Goal: Transaction & Acquisition: Download file/media

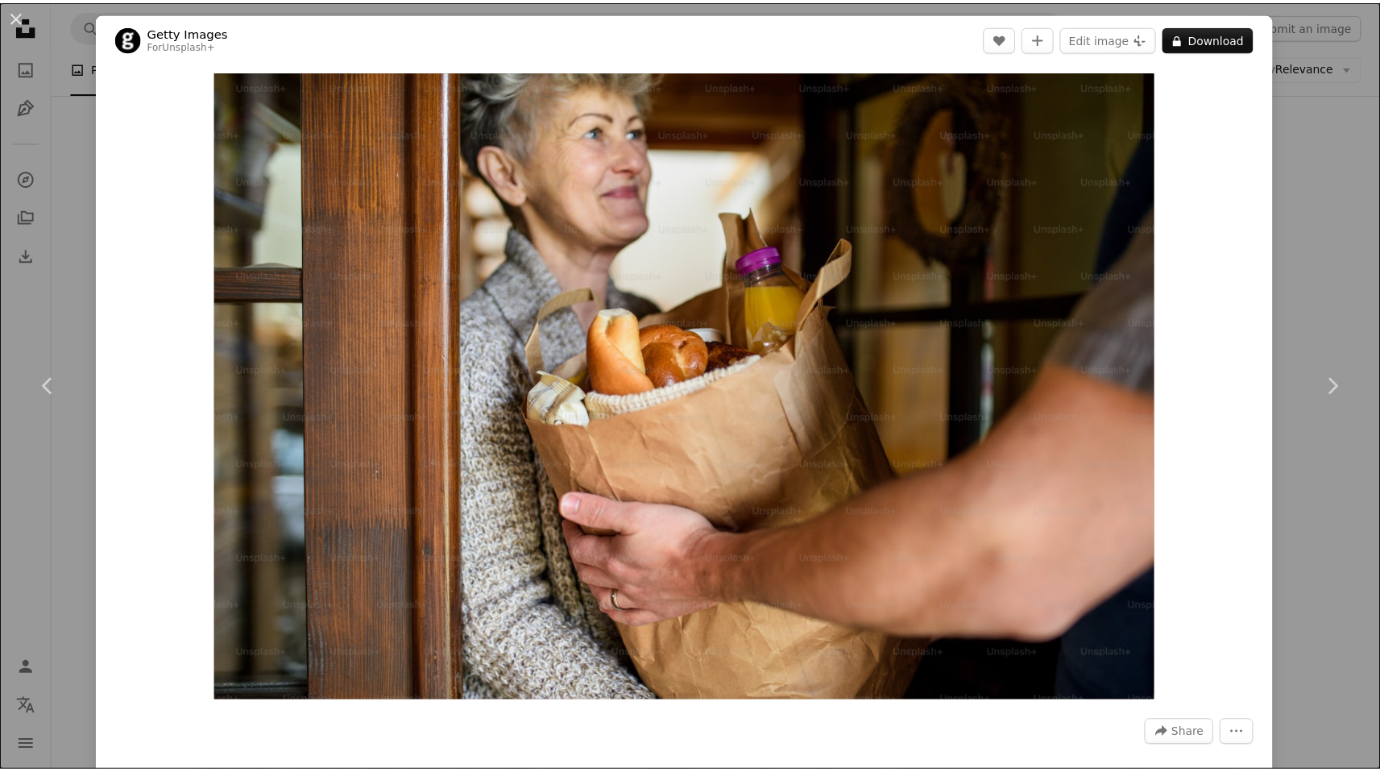
scroll to position [12400, 0]
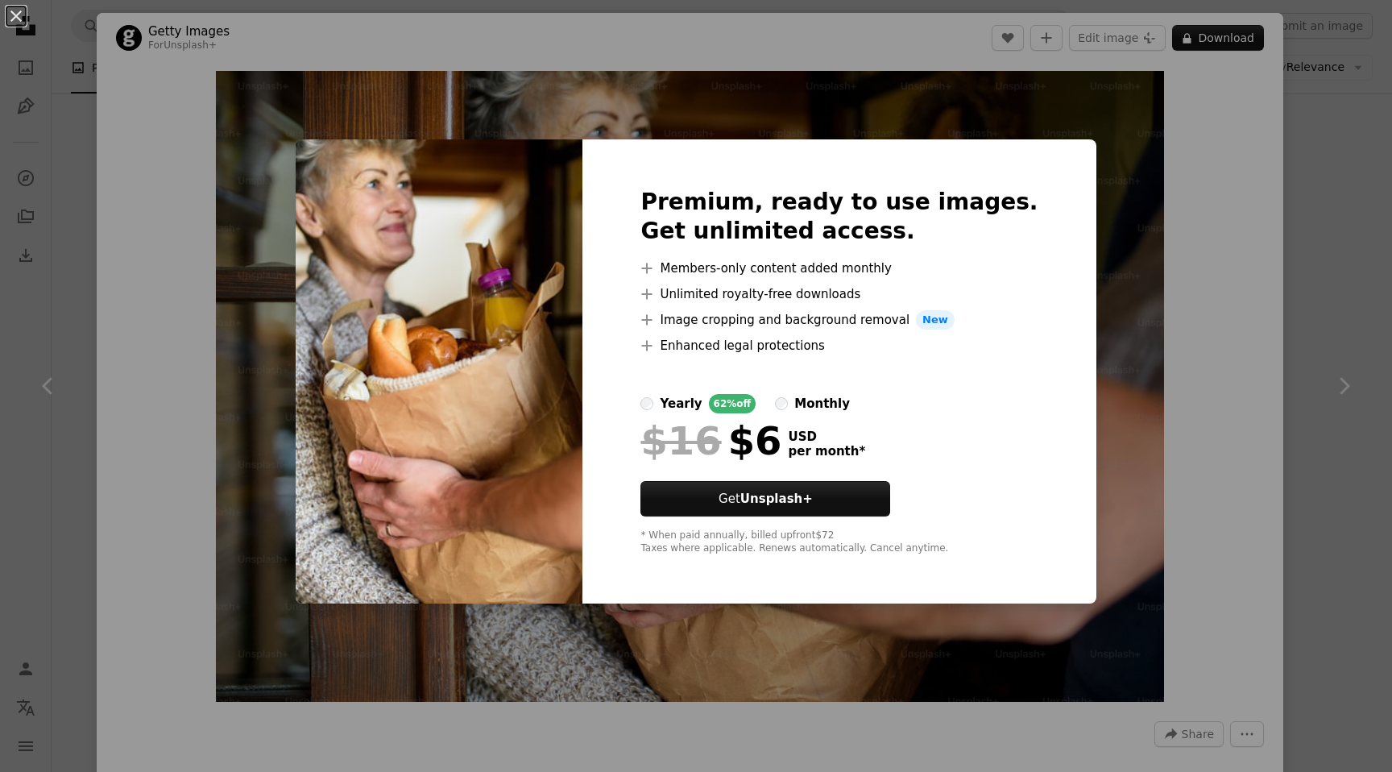
click at [1213, 194] on div "An X shape Premium, ready to use images. Get unlimited access. A plus sign Memb…" at bounding box center [696, 386] width 1392 height 772
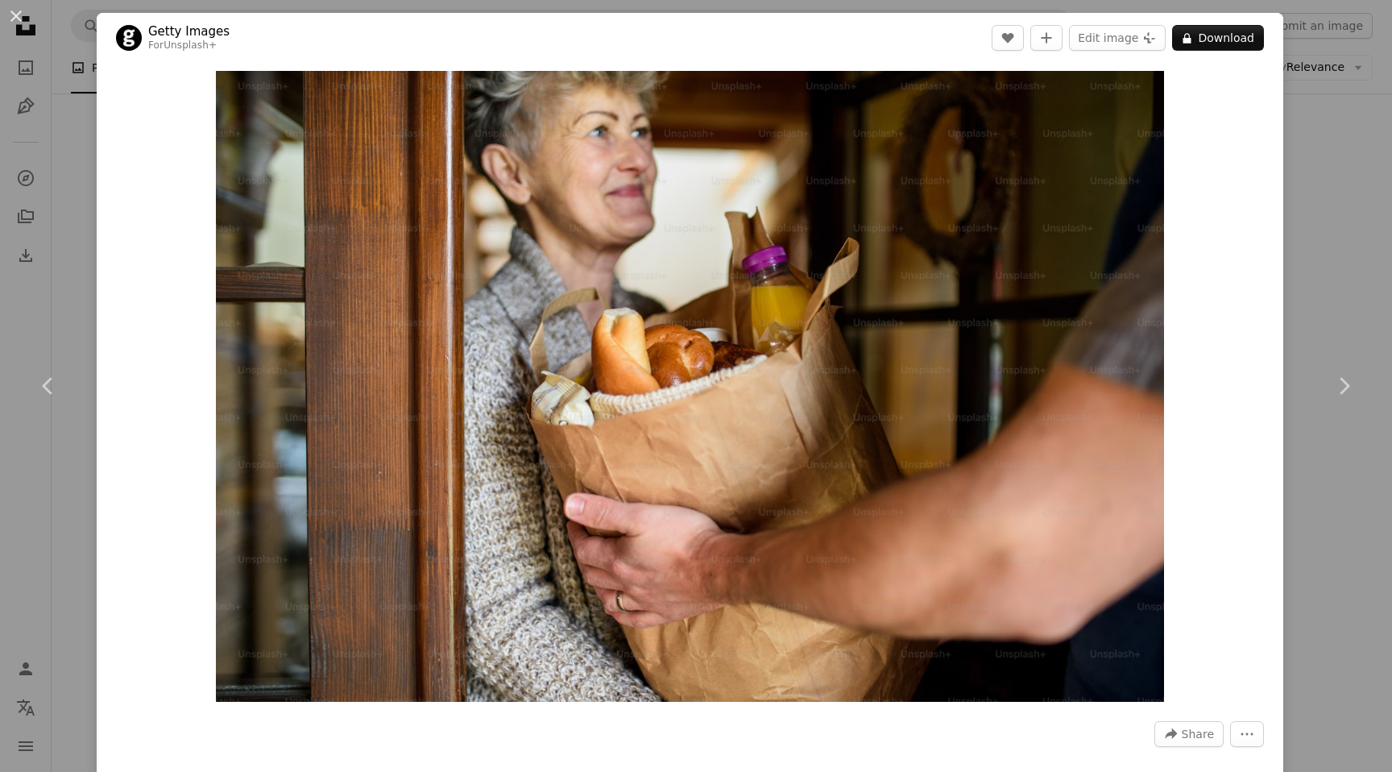
click at [1301, 187] on div "An X shape Chevron left Chevron right Getty Images For Unsplash+ A heart A plus…" at bounding box center [696, 386] width 1392 height 772
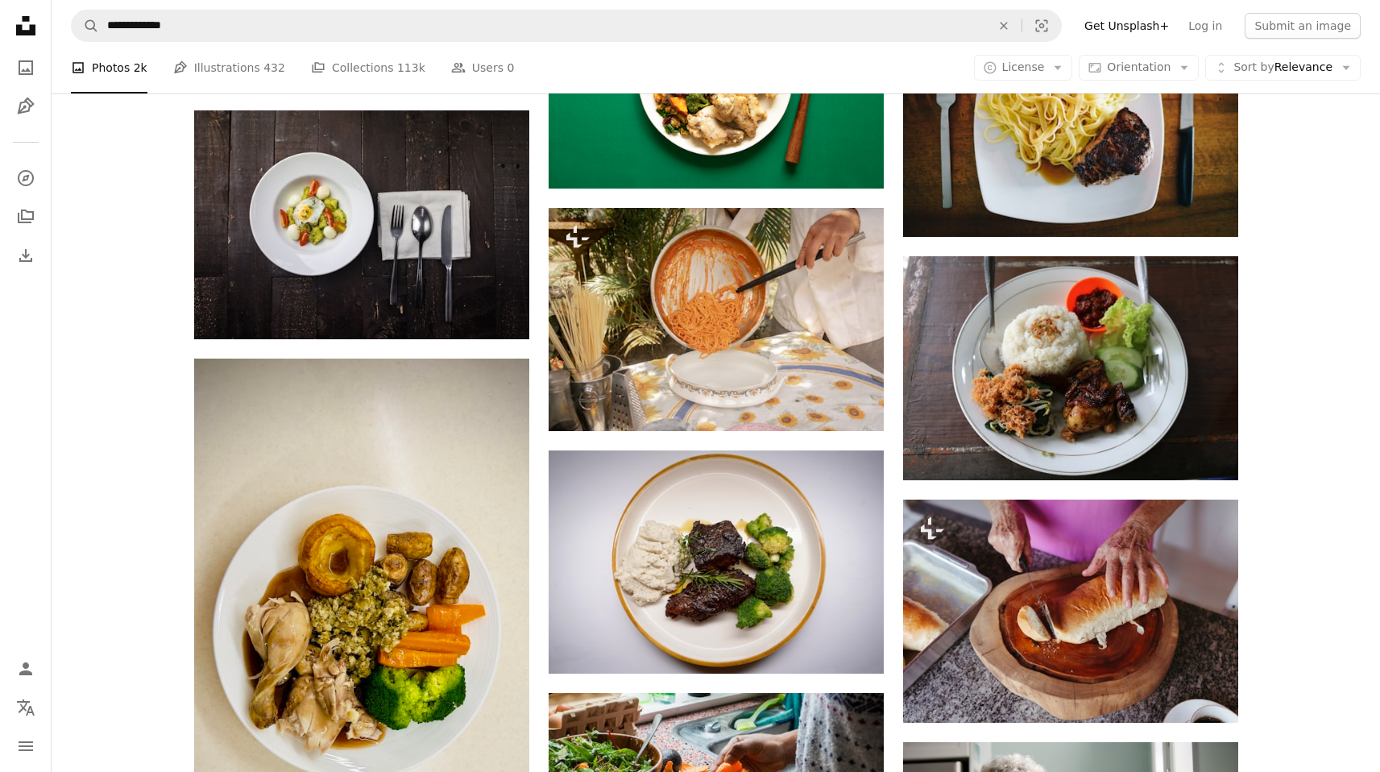
scroll to position [13808, 0]
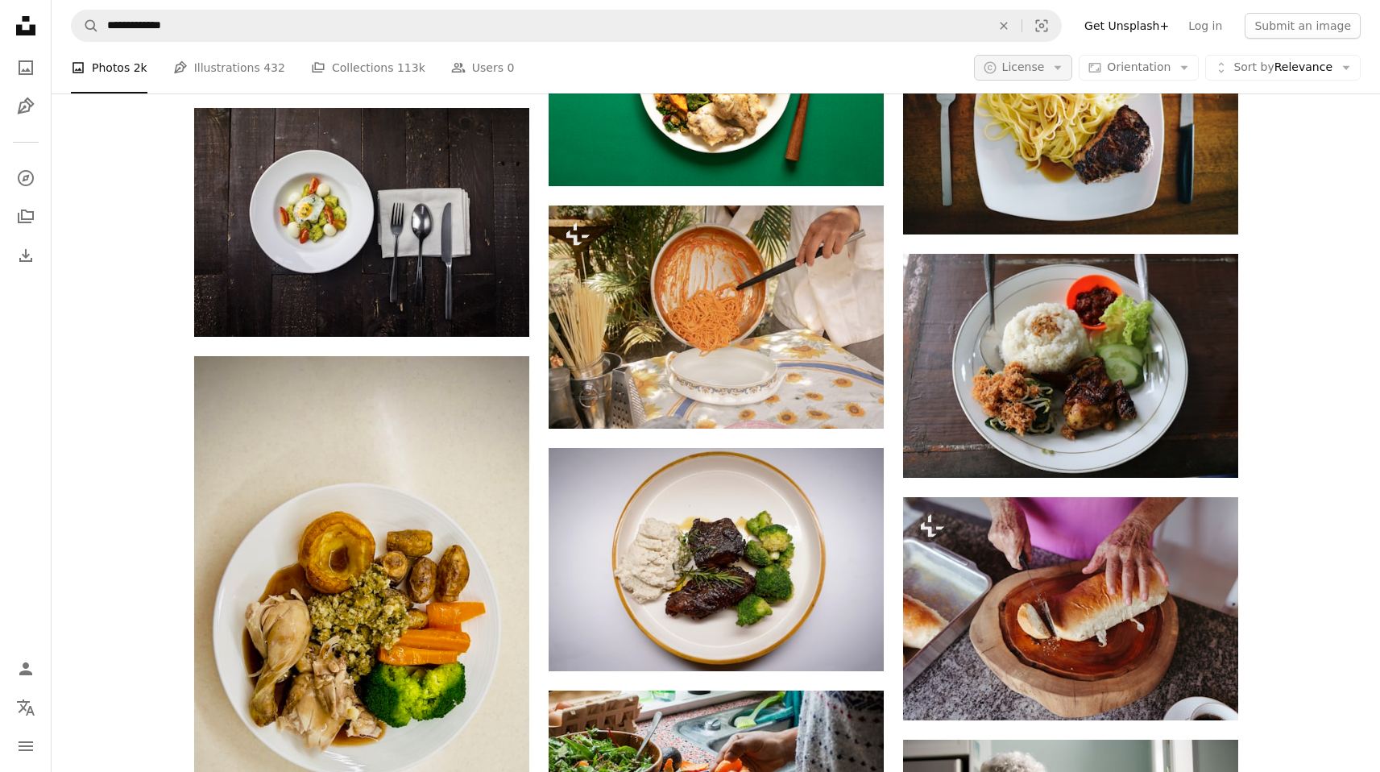
click at [1065, 64] on icon "Arrow down" at bounding box center [1058, 67] width 15 height 15
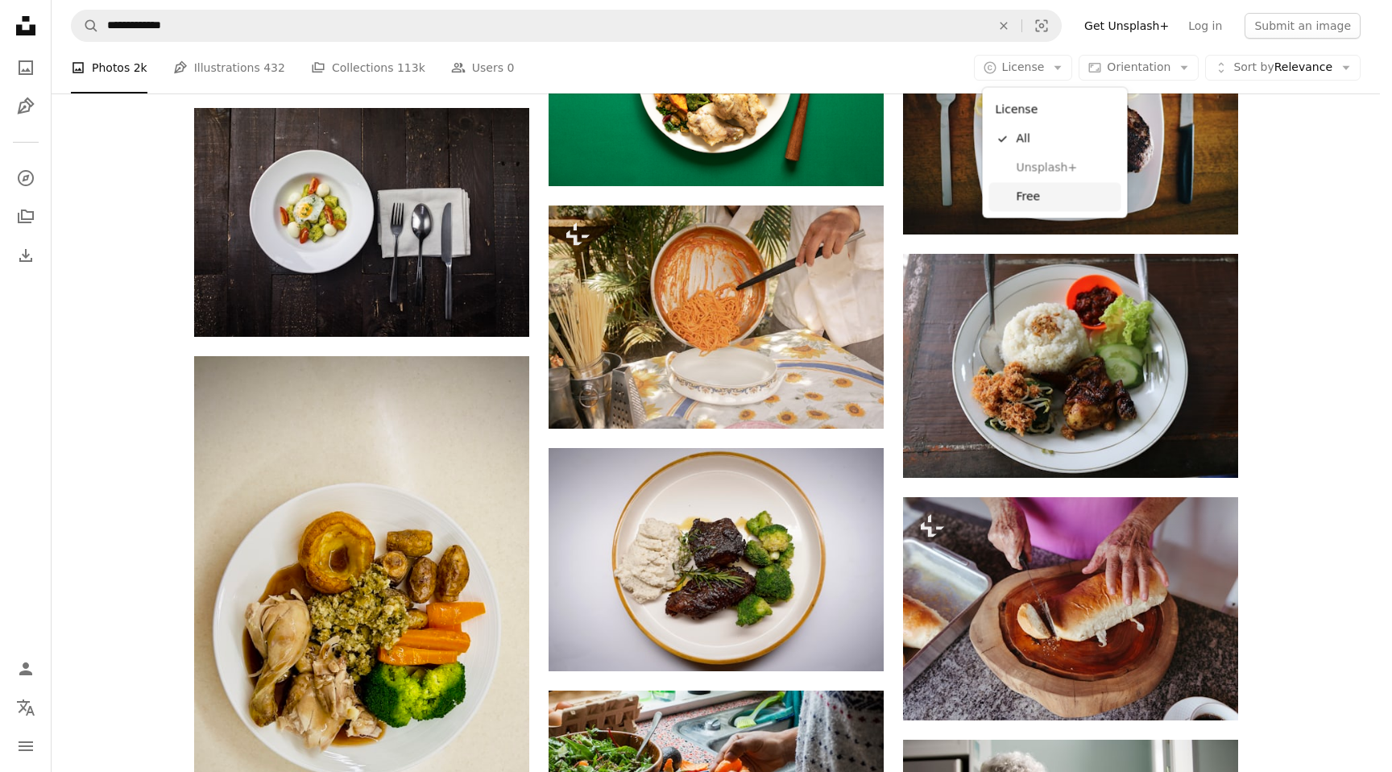
click at [1023, 194] on span "Free" at bounding box center [1066, 197] width 98 height 16
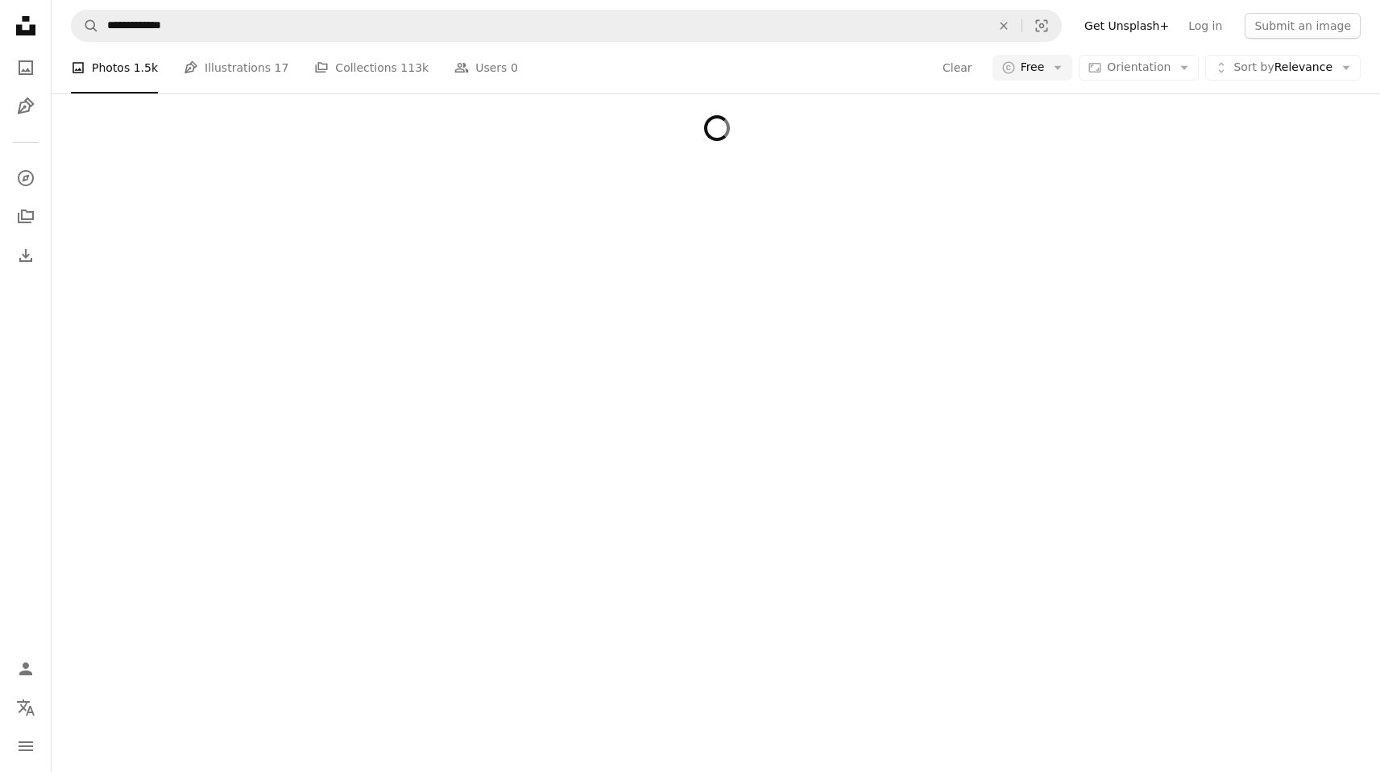
scroll to position [2295, 0]
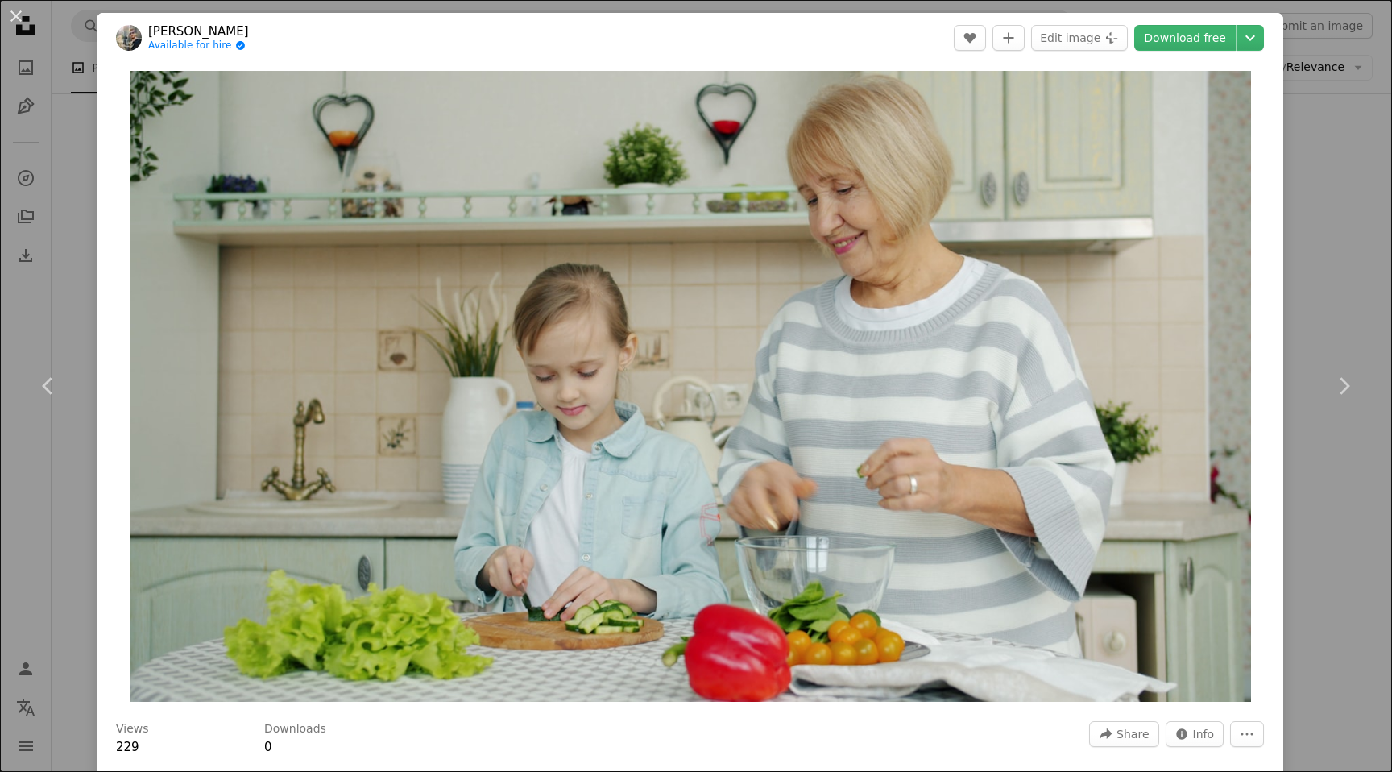
click at [1331, 250] on div "An X shape Chevron left Chevron right [PERSON_NAME] Available for hire A checkm…" at bounding box center [696, 386] width 1392 height 772
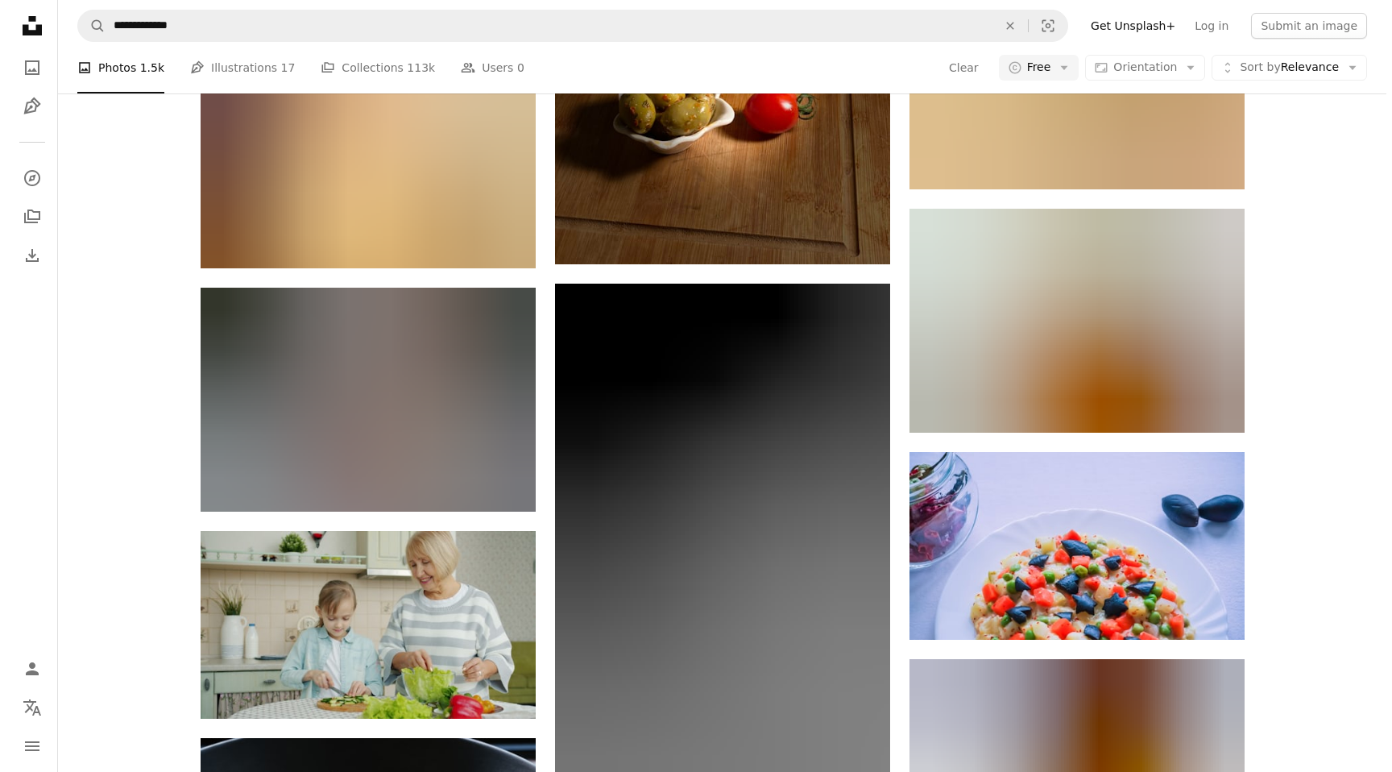
scroll to position [13230, 0]
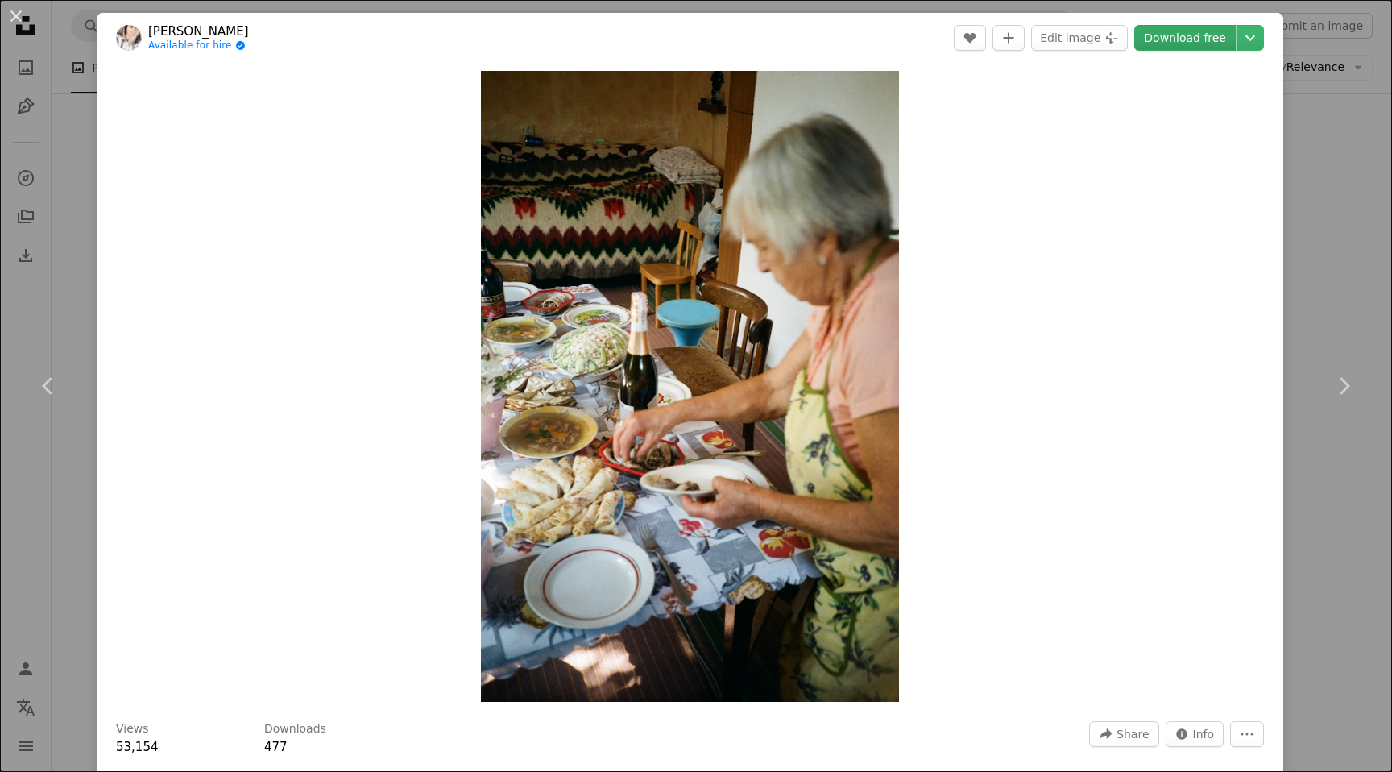
click at [1208, 40] on link "Download free" at bounding box center [1185, 38] width 102 height 26
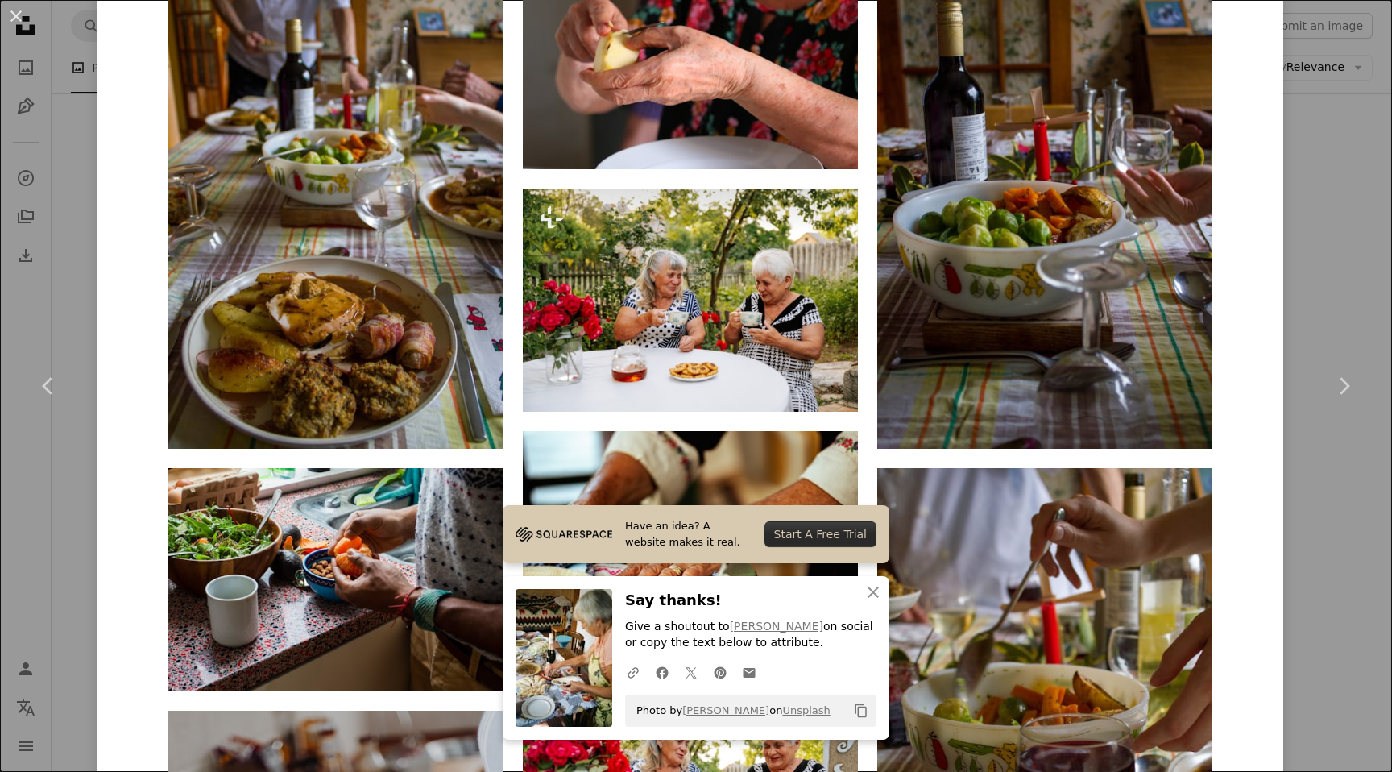
scroll to position [1553, 0]
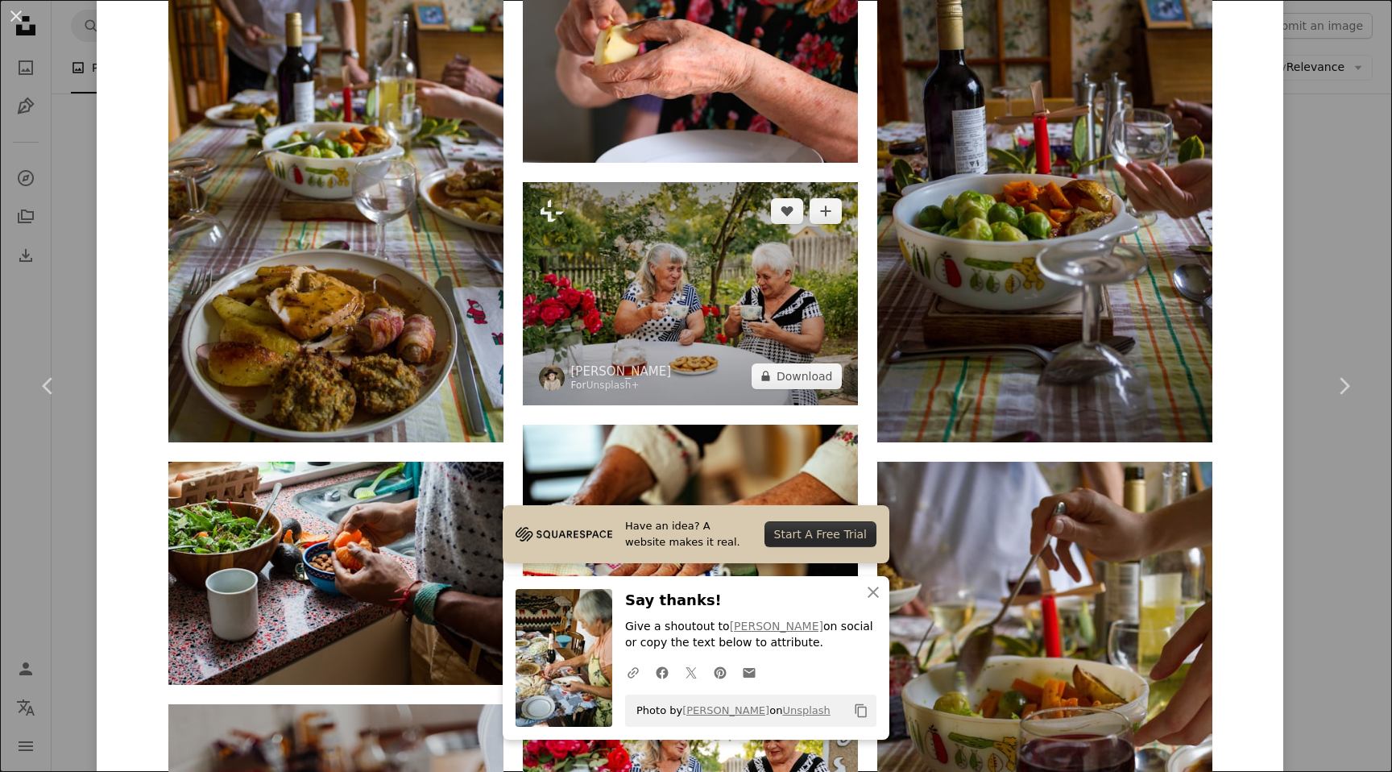
click at [779, 251] on img at bounding box center [690, 293] width 335 height 223
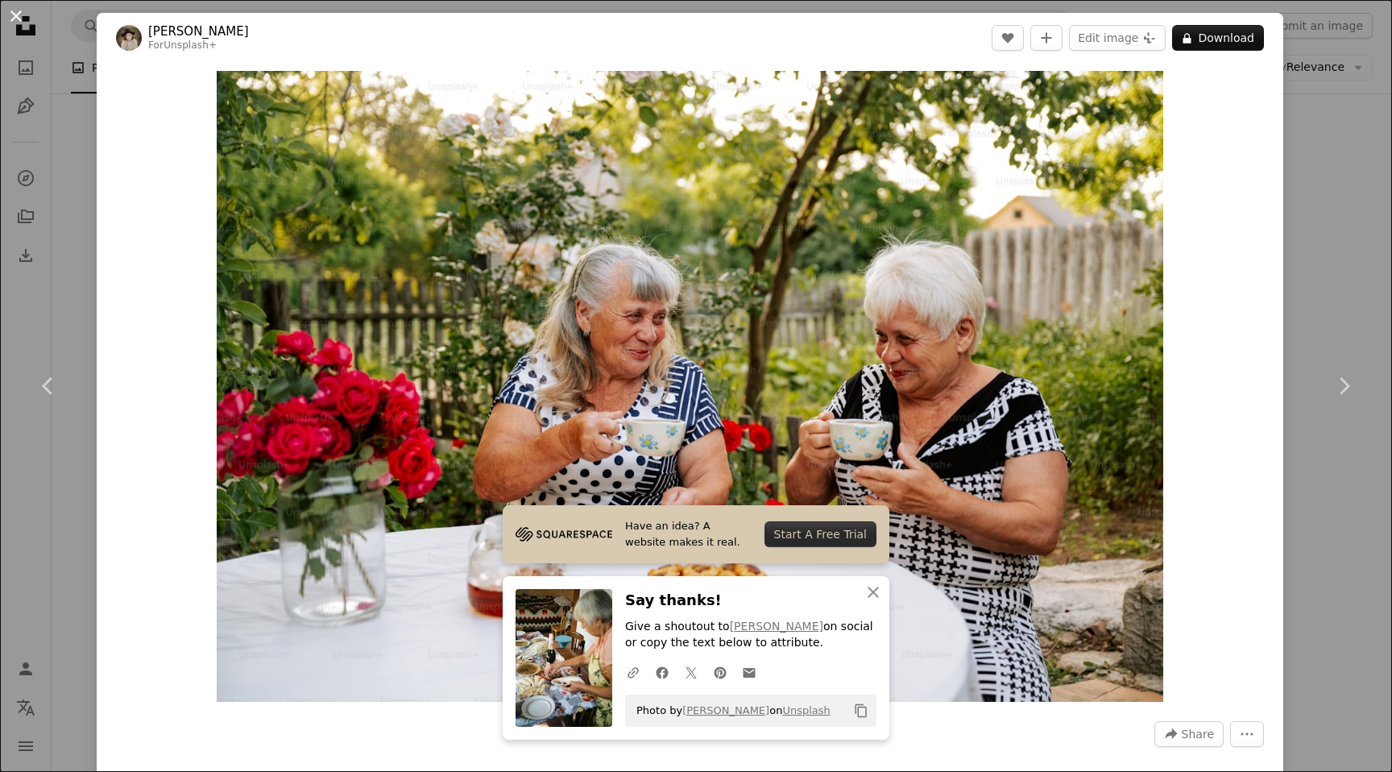
click at [26, 19] on button "An X shape" at bounding box center [15, 15] width 19 height 19
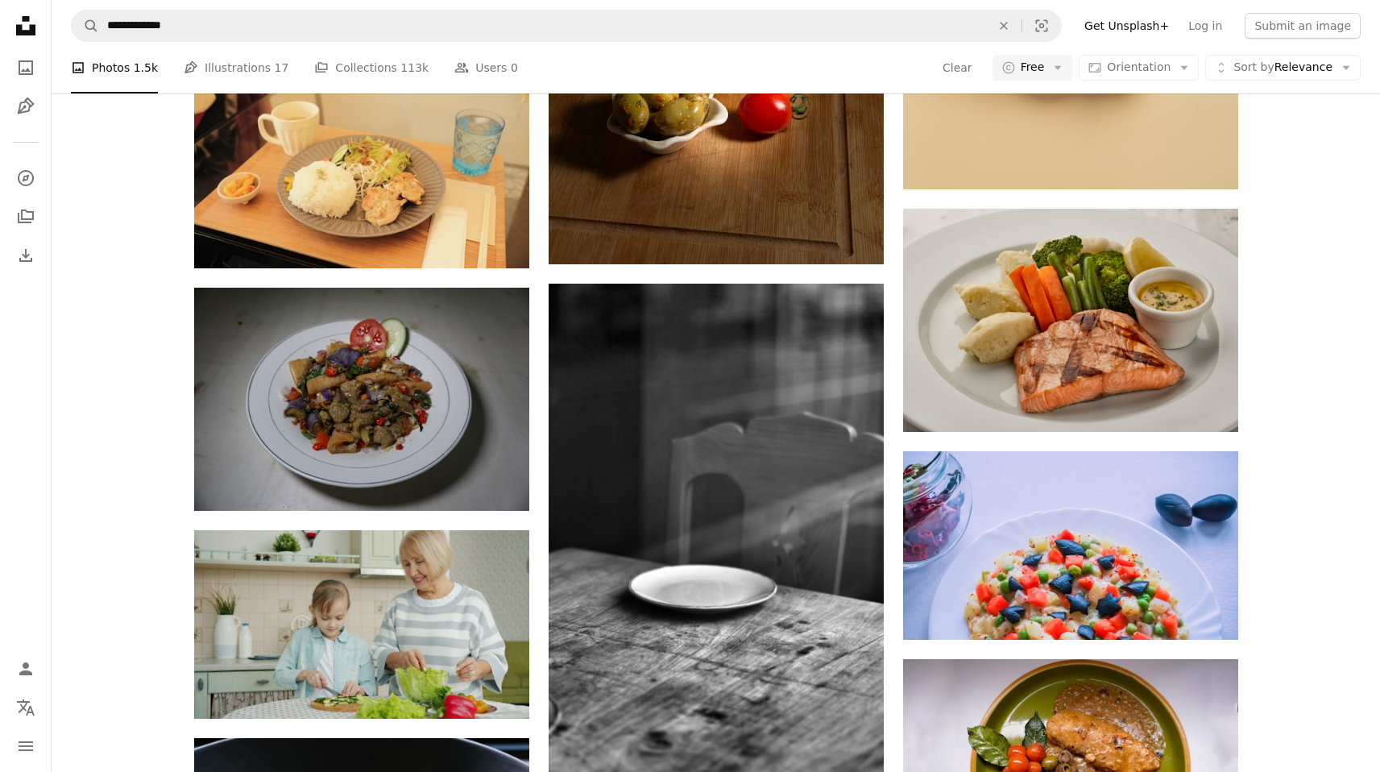
scroll to position [27197, 0]
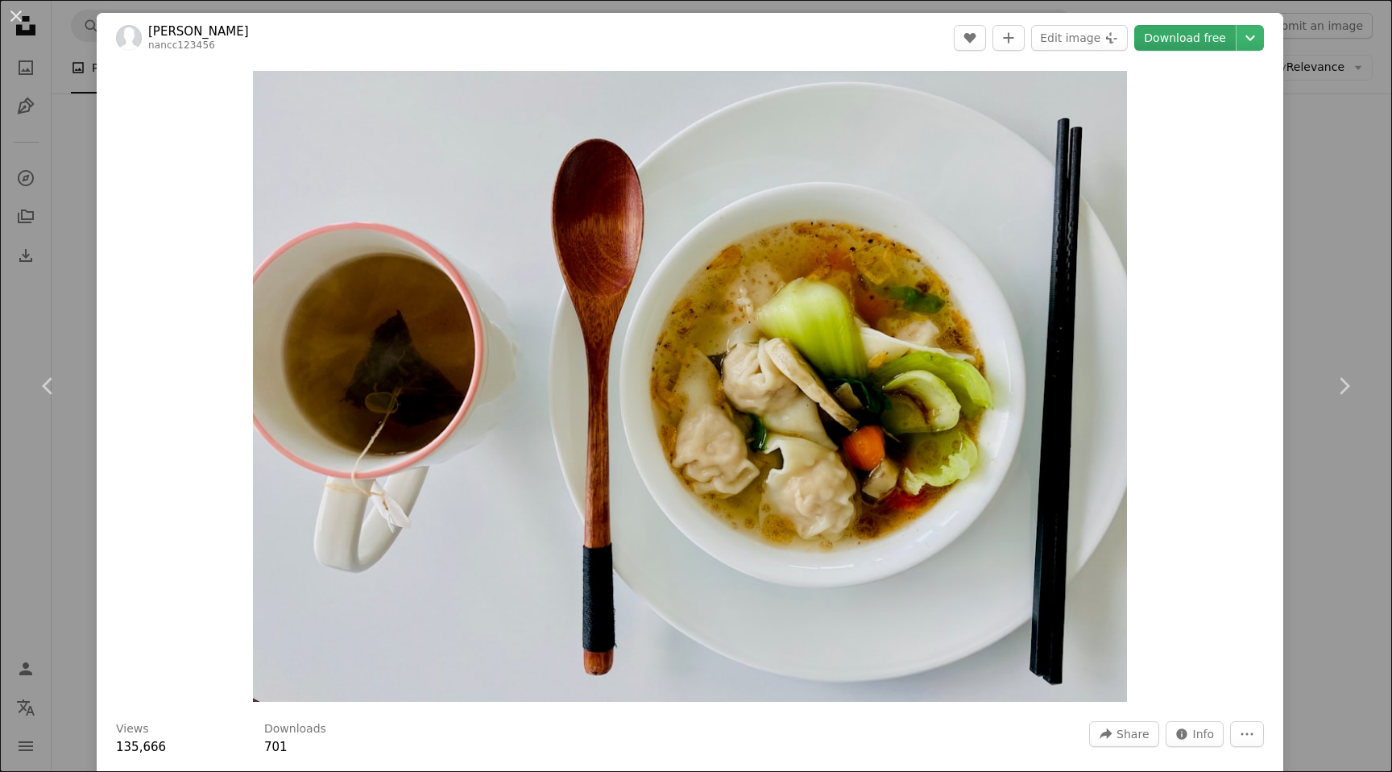
click at [1181, 30] on link "Download free" at bounding box center [1185, 38] width 102 height 26
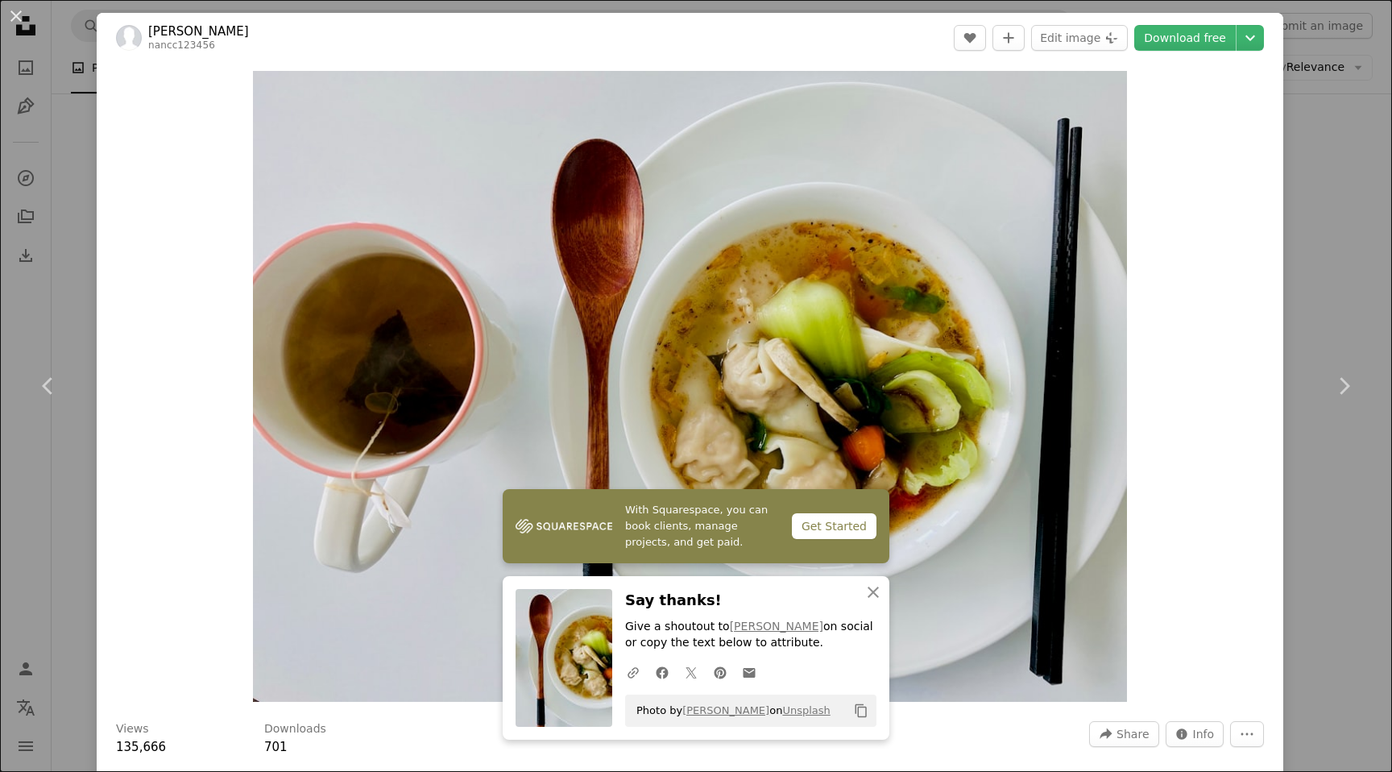
click at [1325, 177] on div "An X shape Chevron left Chevron right [PERSON_NAME] nancc123456 A heart A plus …" at bounding box center [696, 386] width 1392 height 772
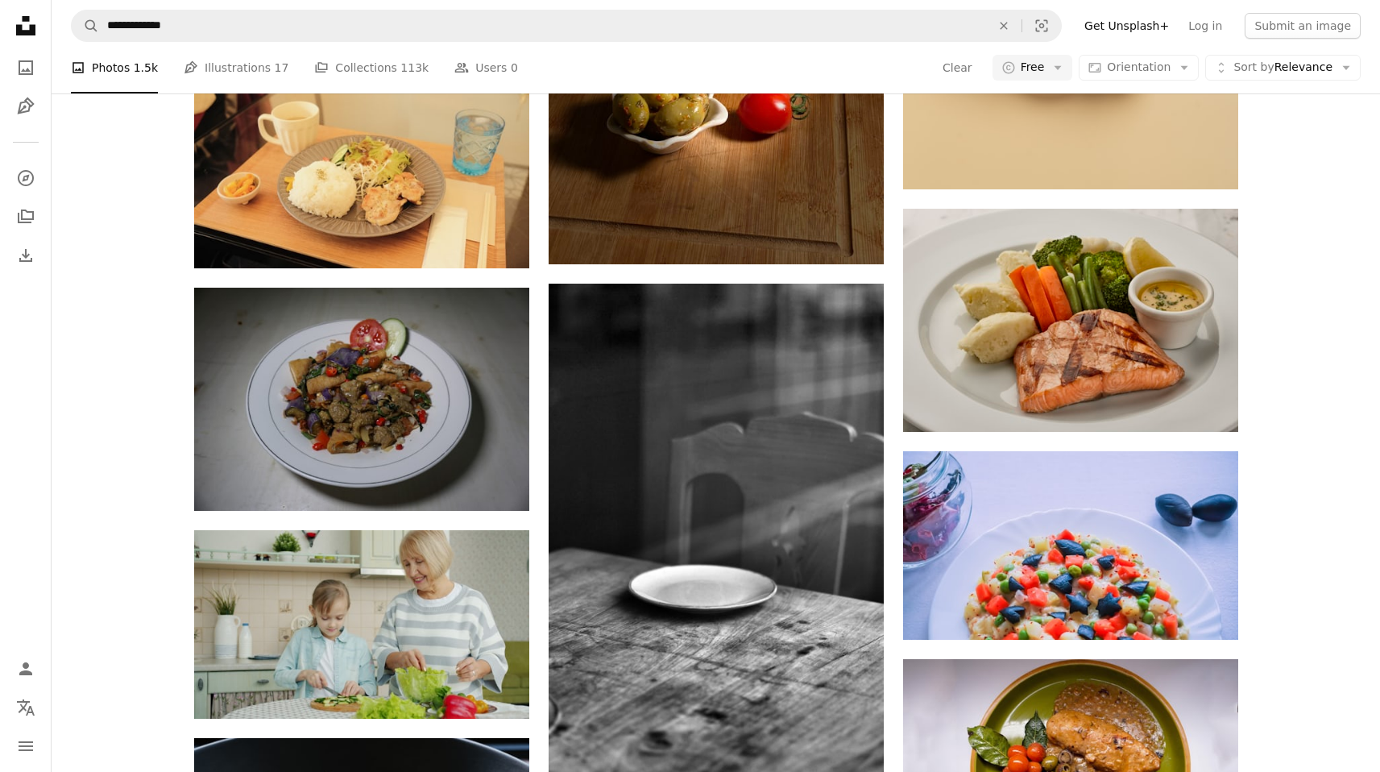
scroll to position [32934, 0]
